Goal: Book appointment/travel/reservation

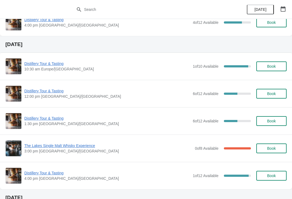
scroll to position [205, 0]
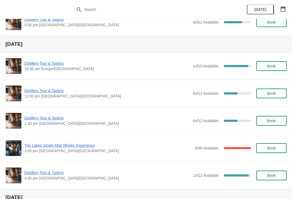
click at [47, 64] on span "Distillery Tour & Tasting" at bounding box center [107, 63] width 166 height 5
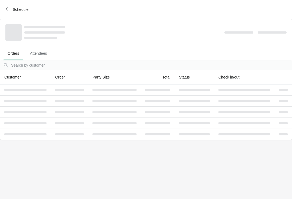
scroll to position [0, 0]
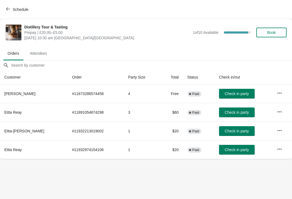
click at [280, 93] on icon "button" at bounding box center [280, 92] width 4 height 1
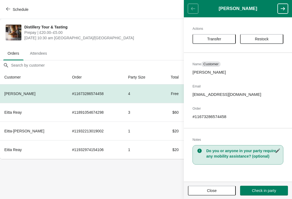
click at [210, 187] on button "Close" at bounding box center [212, 191] width 48 height 10
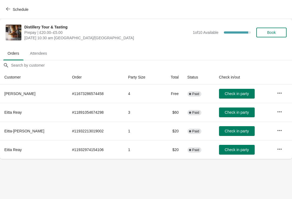
click at [16, 5] on button "Schedule" at bounding box center [18, 10] width 30 height 10
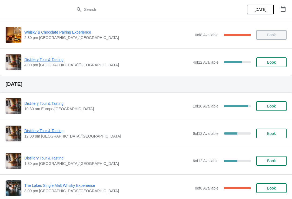
scroll to position [166, 0]
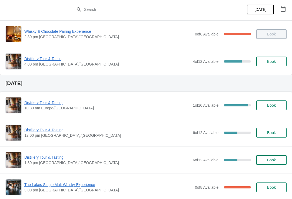
click at [47, 129] on span "Distillery Tour & Tasting" at bounding box center [107, 129] width 166 height 5
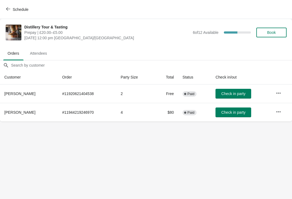
click at [7, 9] on icon "button" at bounding box center [8, 9] width 4 height 4
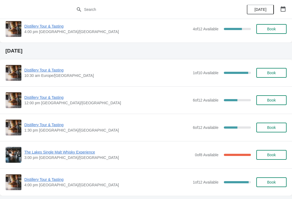
scroll to position [200, 0]
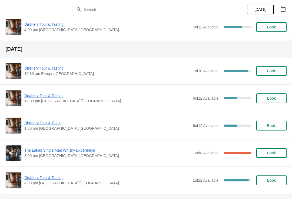
click at [47, 125] on span "Distillery Tour & Tasting" at bounding box center [107, 122] width 166 height 5
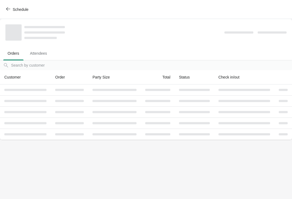
scroll to position [0, 0]
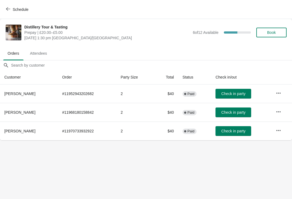
click at [10, 14] on button "Schedule" at bounding box center [18, 10] width 30 height 10
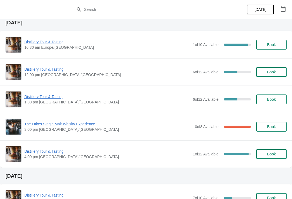
scroll to position [226, 0]
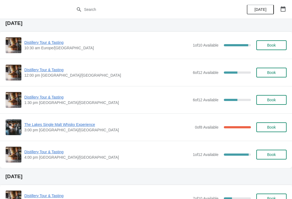
click at [80, 122] on span "The Lakes Single Malt Whisky Experience" at bounding box center [108, 124] width 168 height 5
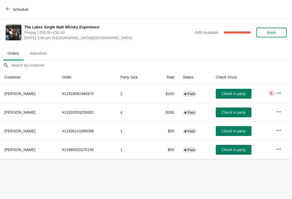
click at [277, 93] on icon "button" at bounding box center [278, 92] width 5 height 5
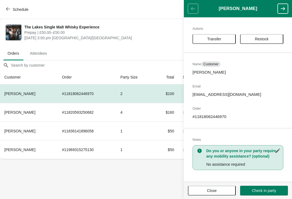
click at [214, 194] on button "Close" at bounding box center [212, 191] width 48 height 10
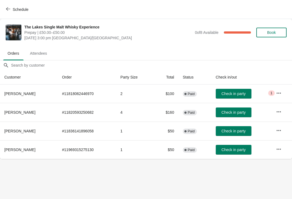
click at [8, 5] on button "Schedule" at bounding box center [18, 10] width 30 height 10
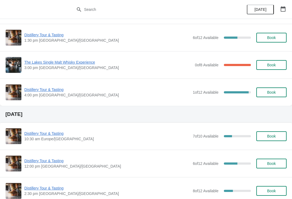
scroll to position [301, 0]
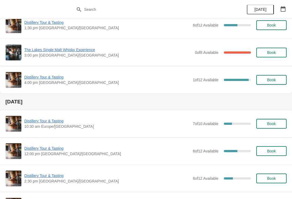
click at [48, 80] on span "Distillery Tour & Tasting" at bounding box center [107, 76] width 166 height 5
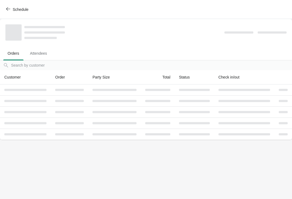
scroll to position [0, 0]
